Goal: Transaction & Acquisition: Subscribe to service/newsletter

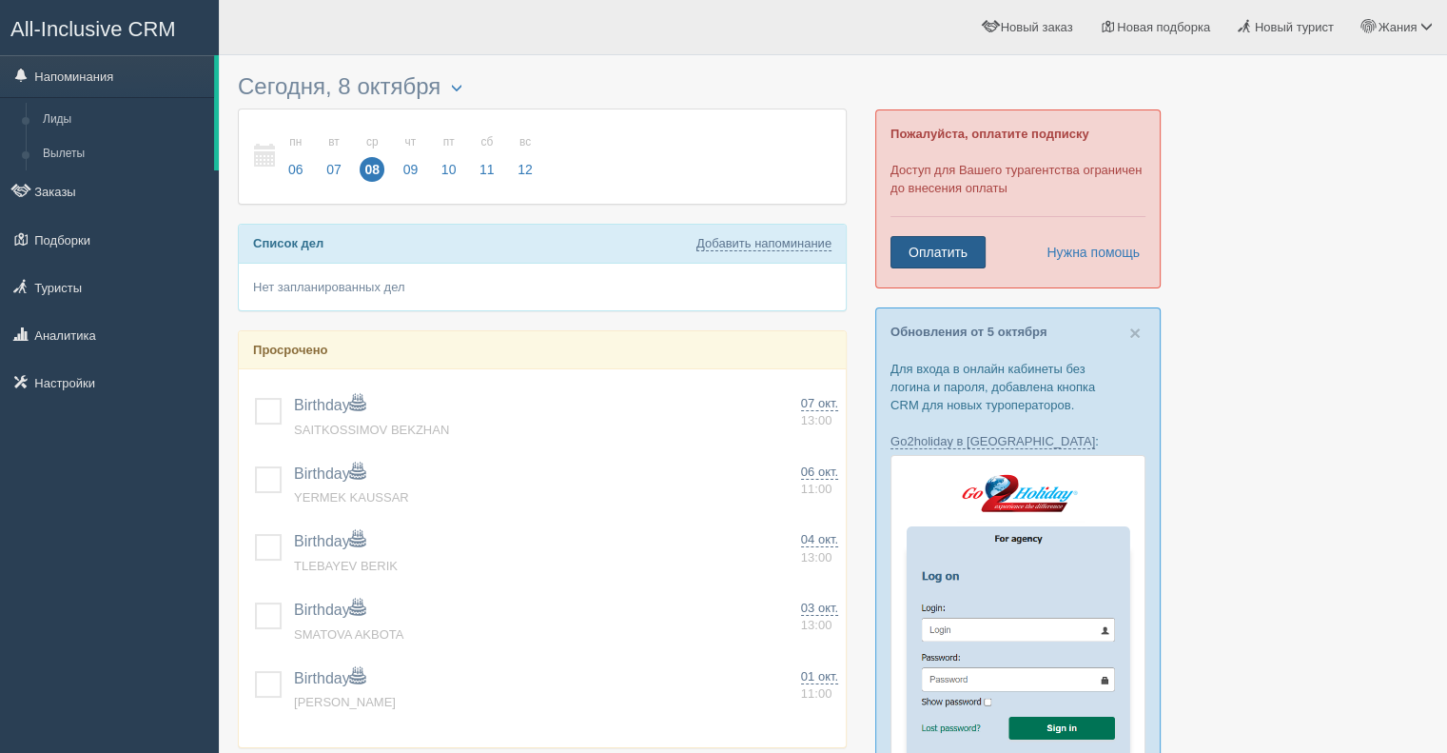
click at [923, 250] on link "Оплатить" at bounding box center [937, 252] width 95 height 32
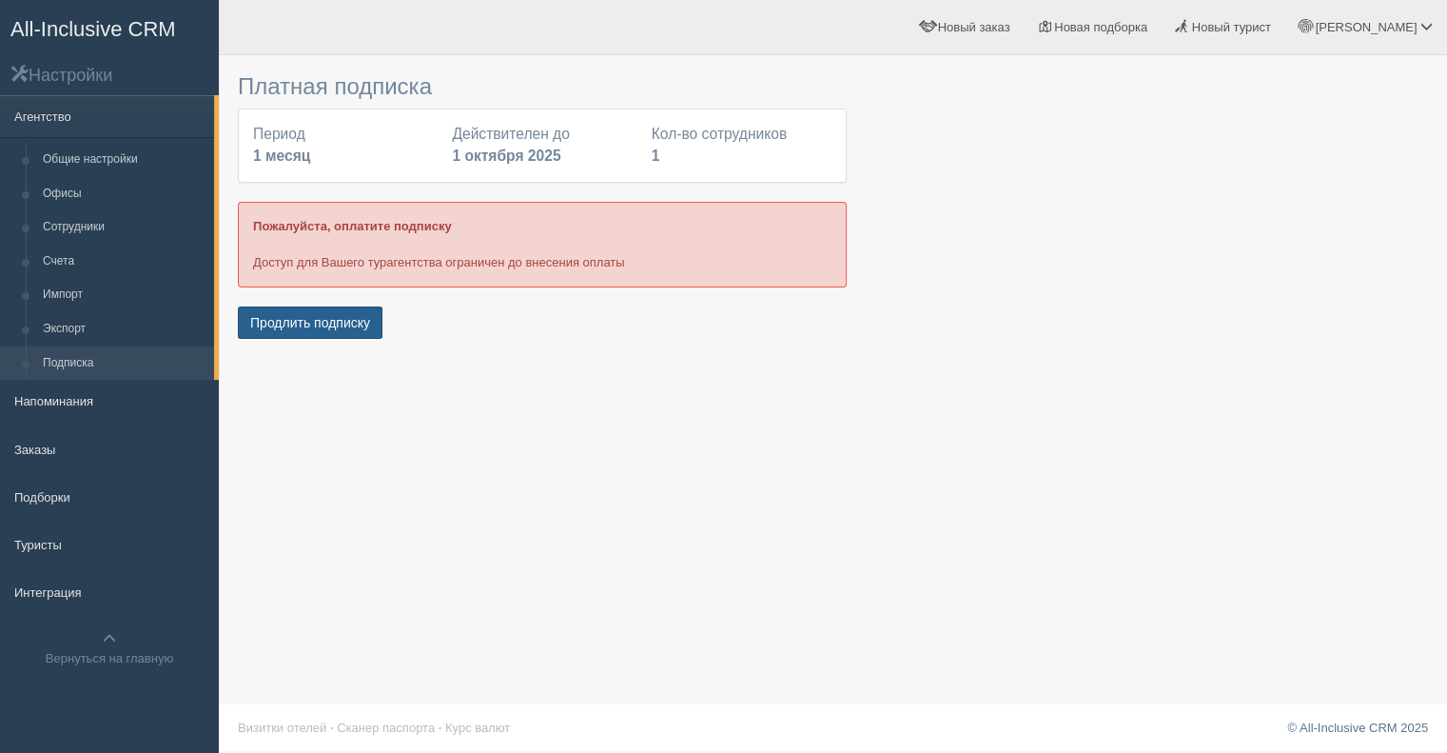
click at [254, 319] on button "Продлить подписку" at bounding box center [310, 322] width 145 height 32
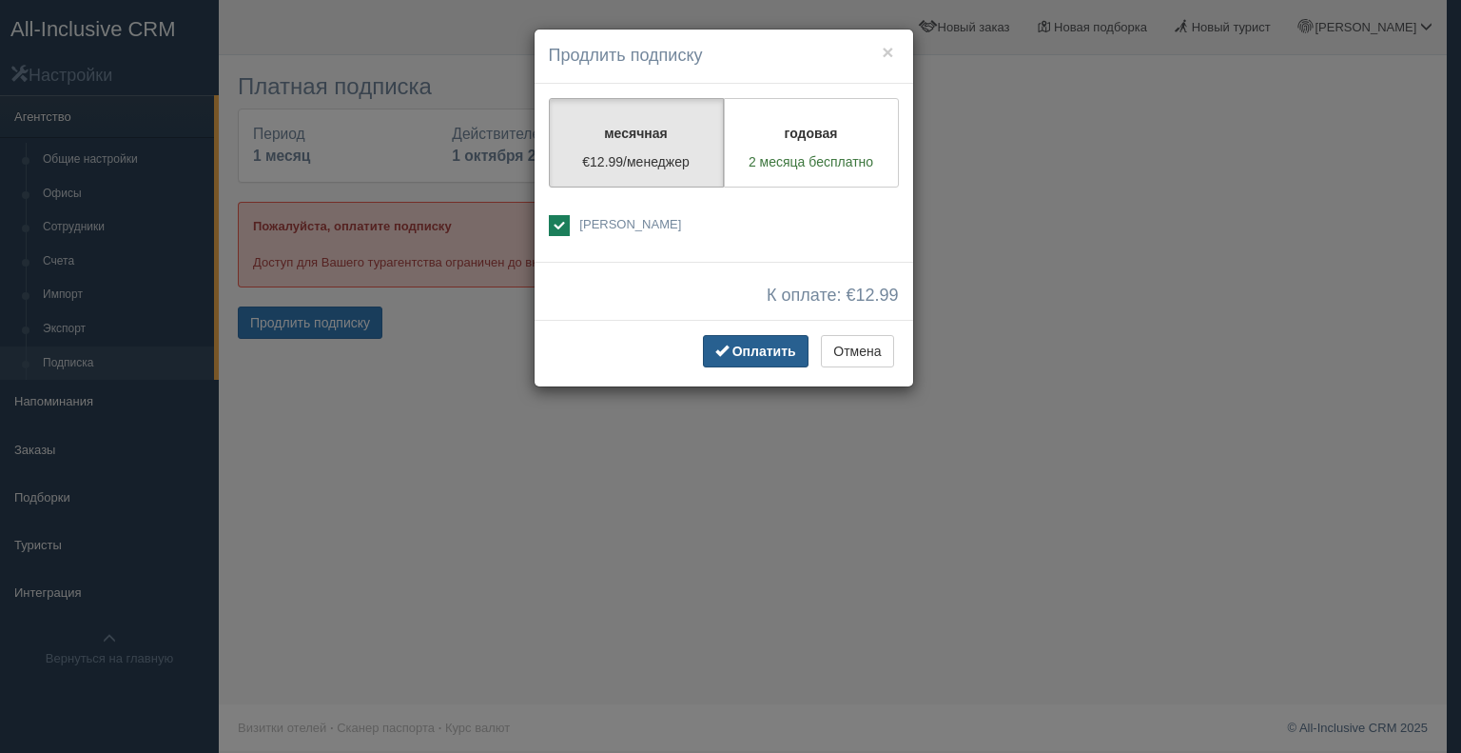
click at [736, 350] on span "Оплатить" at bounding box center [765, 350] width 64 height 15
